Goal: Leave review/rating

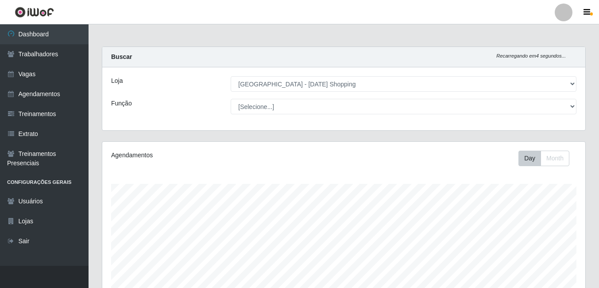
select select "471"
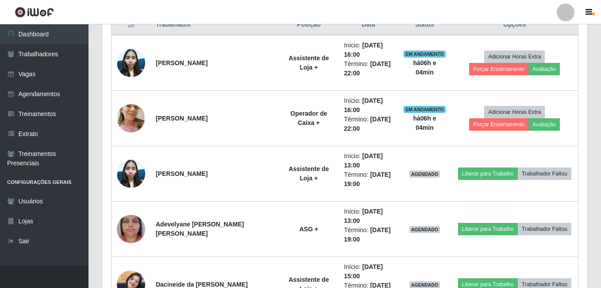
scroll to position [184, 478]
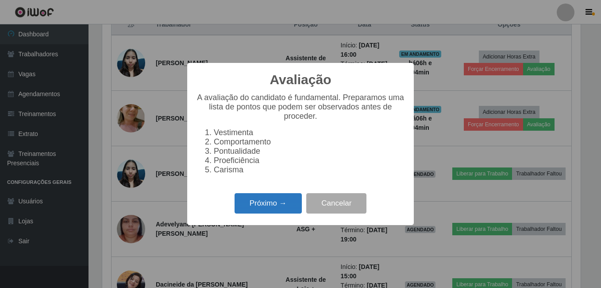
click at [267, 203] on button "Próximo →" at bounding box center [268, 203] width 67 height 21
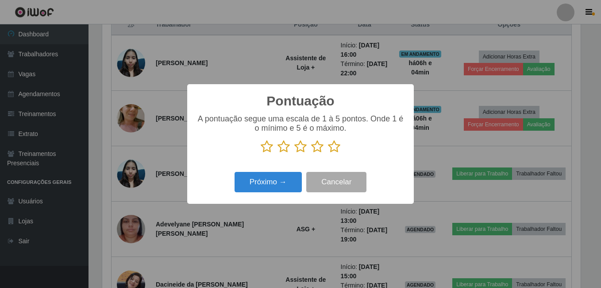
scroll to position [442449, 442155]
click at [335, 150] on icon at bounding box center [334, 146] width 12 height 13
click at [328, 153] on input "radio" at bounding box center [328, 153] width 0 height 0
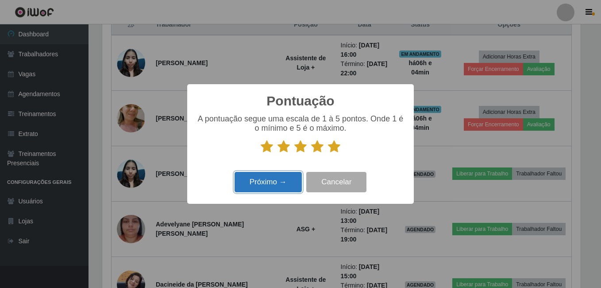
click at [267, 185] on button "Próximo →" at bounding box center [268, 182] width 67 height 21
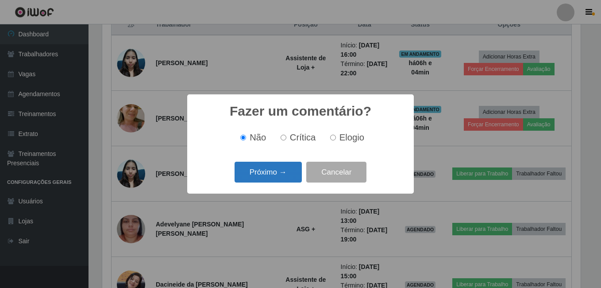
click at [278, 174] on button "Próximo →" at bounding box center [268, 172] width 67 height 21
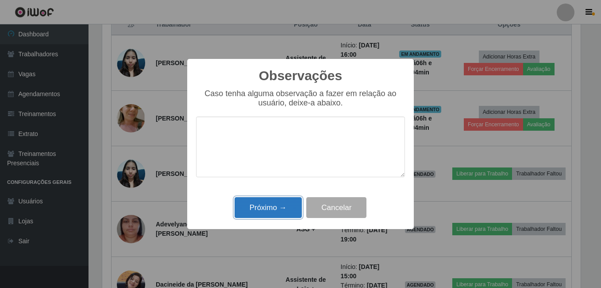
click at [268, 217] on button "Próximo →" at bounding box center [268, 207] width 67 height 21
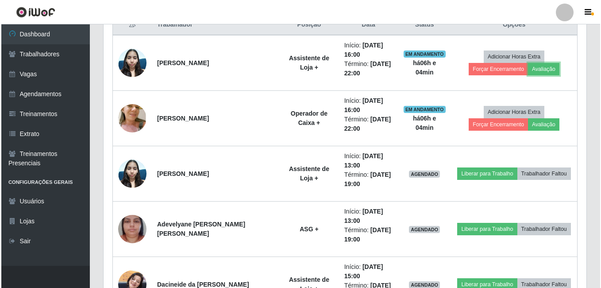
scroll to position [184, 483]
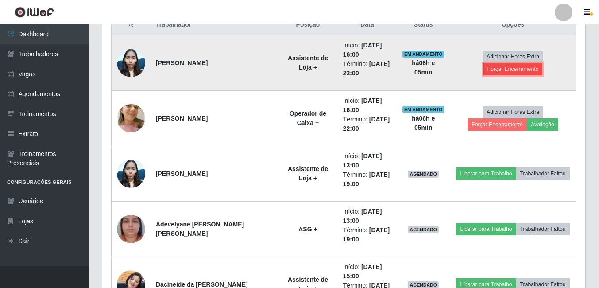
click at [542, 63] on button "Forçar Encerramento" at bounding box center [512, 69] width 59 height 12
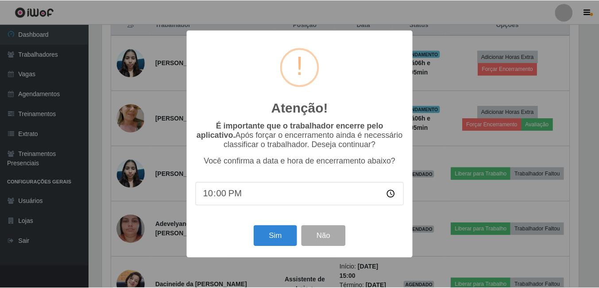
scroll to position [184, 478]
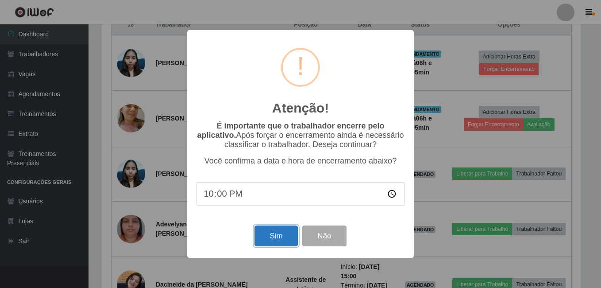
click at [271, 239] on button "Sim" at bounding box center [276, 235] width 43 height 21
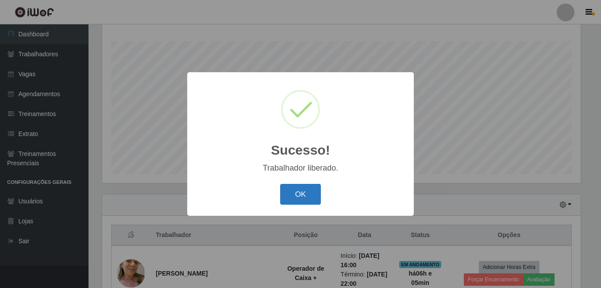
click at [288, 200] on button "OK" at bounding box center [300, 194] width 41 height 21
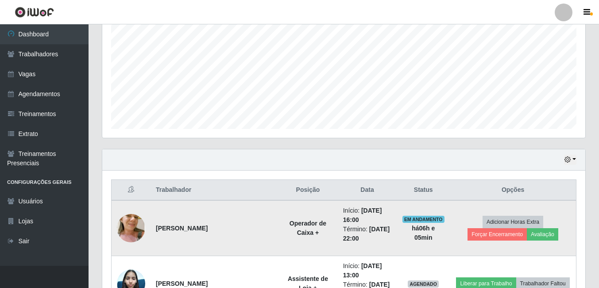
scroll to position [275, 0]
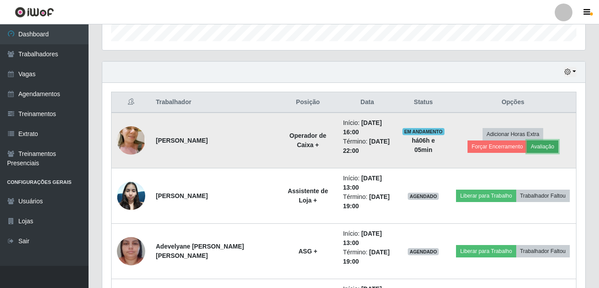
click at [527, 151] on button "Avaliação" at bounding box center [542, 146] width 31 height 12
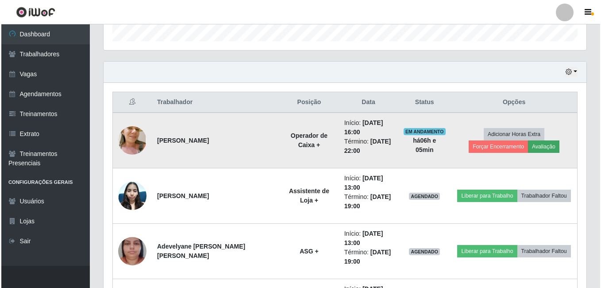
scroll to position [184, 478]
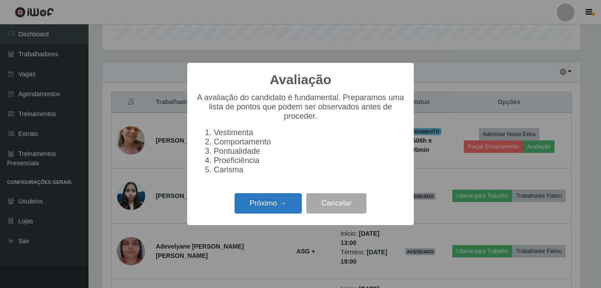
click at [274, 207] on button "Próximo →" at bounding box center [268, 203] width 67 height 21
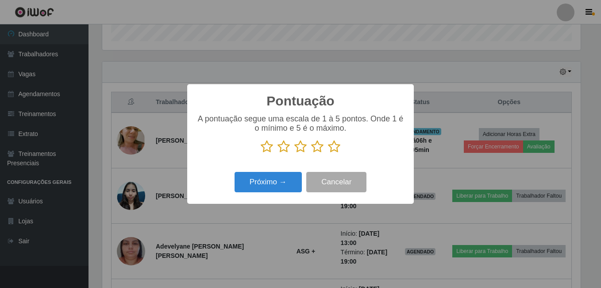
scroll to position [442449, 442155]
click at [337, 150] on icon at bounding box center [334, 146] width 12 height 13
click at [328, 153] on input "radio" at bounding box center [328, 153] width 0 height 0
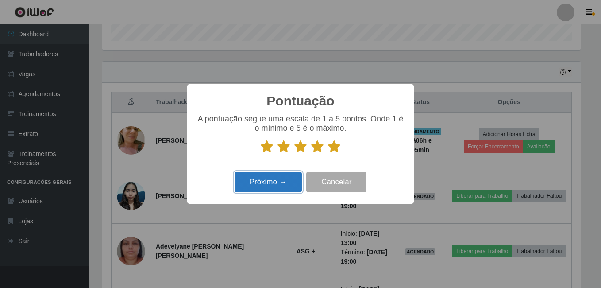
click at [281, 185] on button "Próximo →" at bounding box center [268, 182] width 67 height 21
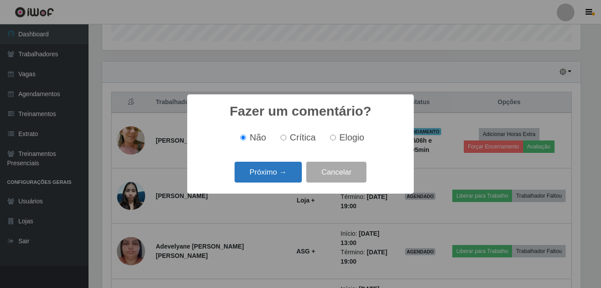
click at [285, 173] on button "Próximo →" at bounding box center [268, 172] width 67 height 21
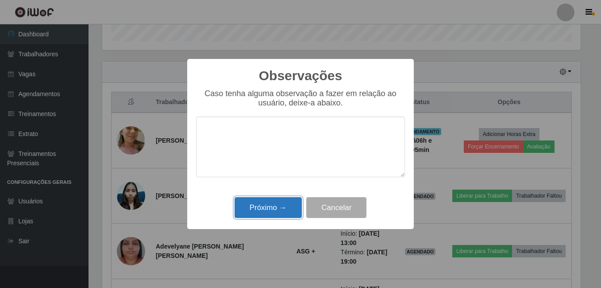
click at [267, 208] on button "Próximo →" at bounding box center [268, 207] width 67 height 21
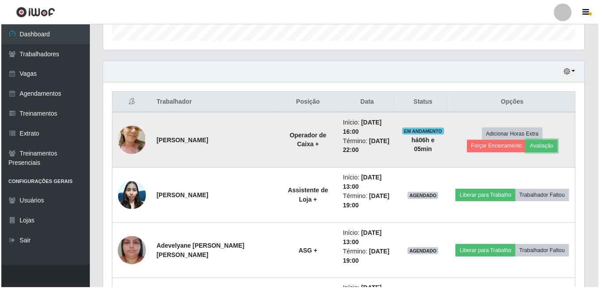
scroll to position [184, 483]
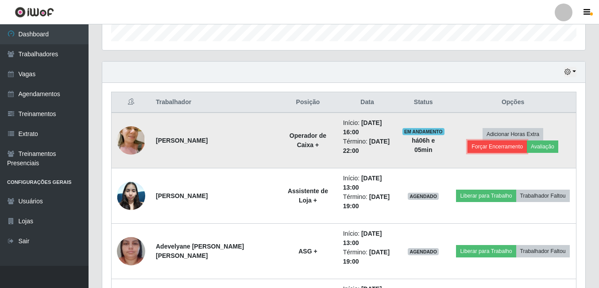
click at [527, 140] on button "Forçar Encerramento" at bounding box center [496, 146] width 59 height 12
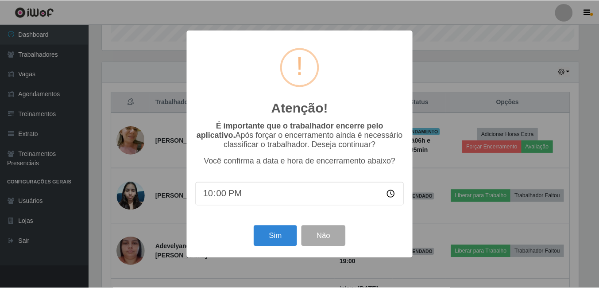
scroll to position [184, 478]
click at [280, 236] on button "Sim" at bounding box center [276, 235] width 43 height 21
